Goal: Find specific page/section: Find specific page/section

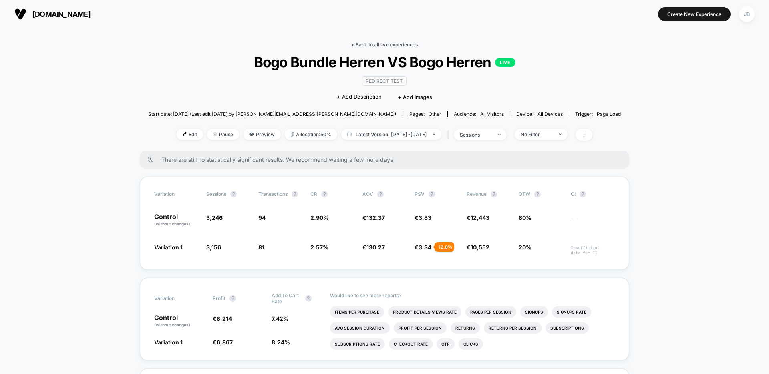
click at [382, 43] on link "< Back to all live experiences" at bounding box center [384, 45] width 66 height 6
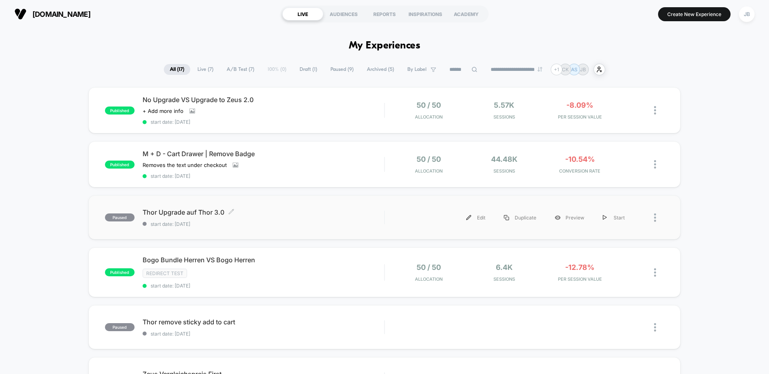
click at [265, 216] on div "Thor Upgrade auf Thor 3.0 Click to edit experience details Click to edit experi…" at bounding box center [262, 217] width 241 height 19
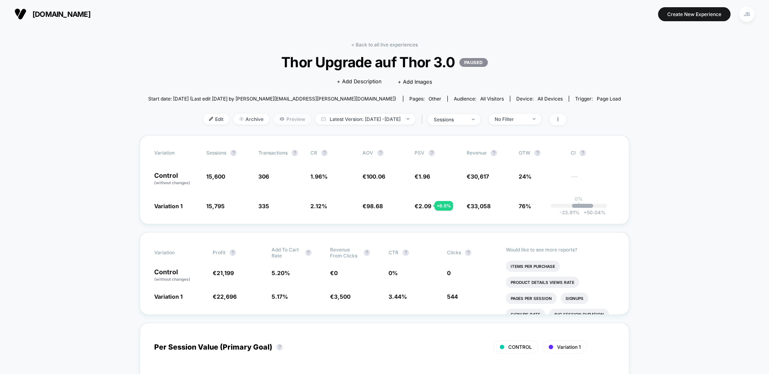
click at [273, 118] on span "Preview" at bounding box center [292, 119] width 38 height 11
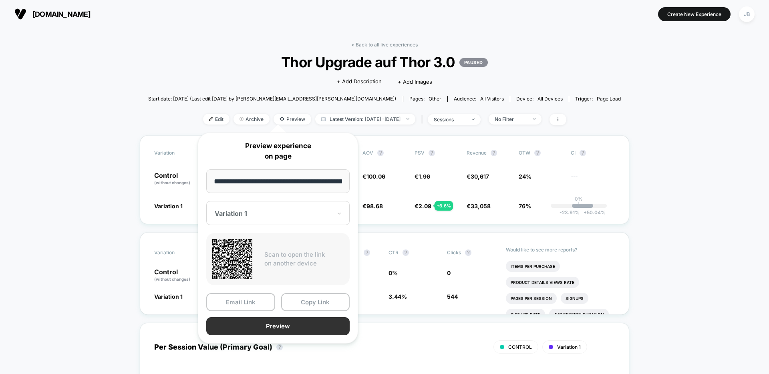
click at [273, 324] on button "Preview" at bounding box center [277, 326] width 143 height 18
